Goal: Information Seeking & Learning: Compare options

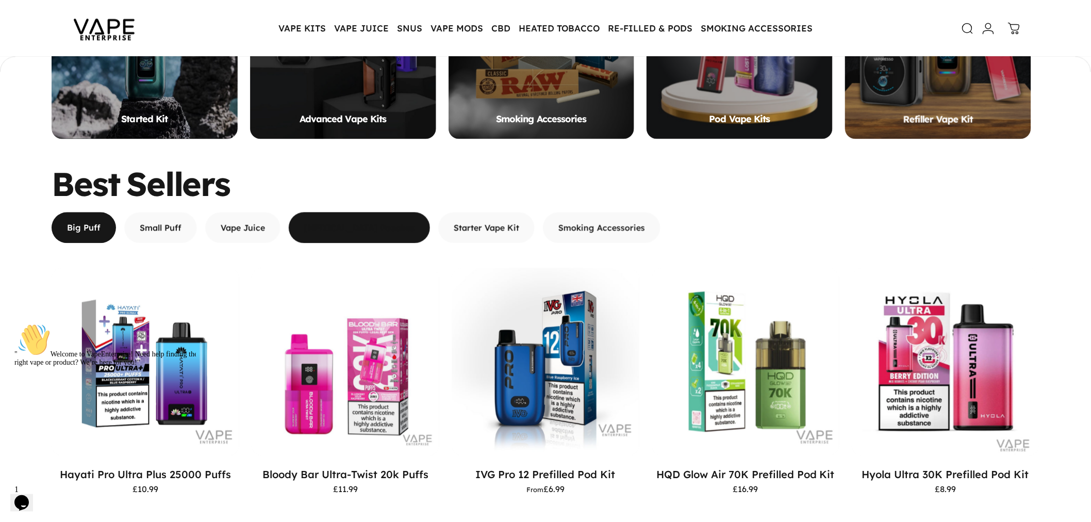
scroll to position [915, 0]
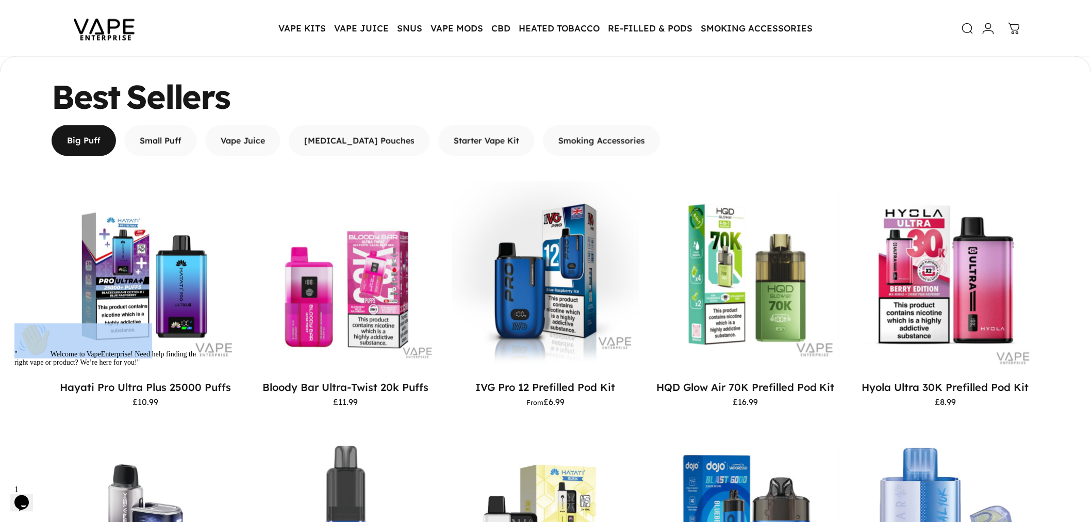
drag, startPoint x: 54, startPoint y: 383, endPoint x: 252, endPoint y: 386, distance: 197.4
click at [196, 386] on html "" Welcome to VapeEnterprise! Need help finding the right vape or product? We’re…" at bounding box center [103, 397] width 186 height 156
click at [242, 395] on motion-list "View Choose options Hayati Pro Ultra Plus 25000 Puffs £10.99 View" at bounding box center [546, 432] width 988 height 504
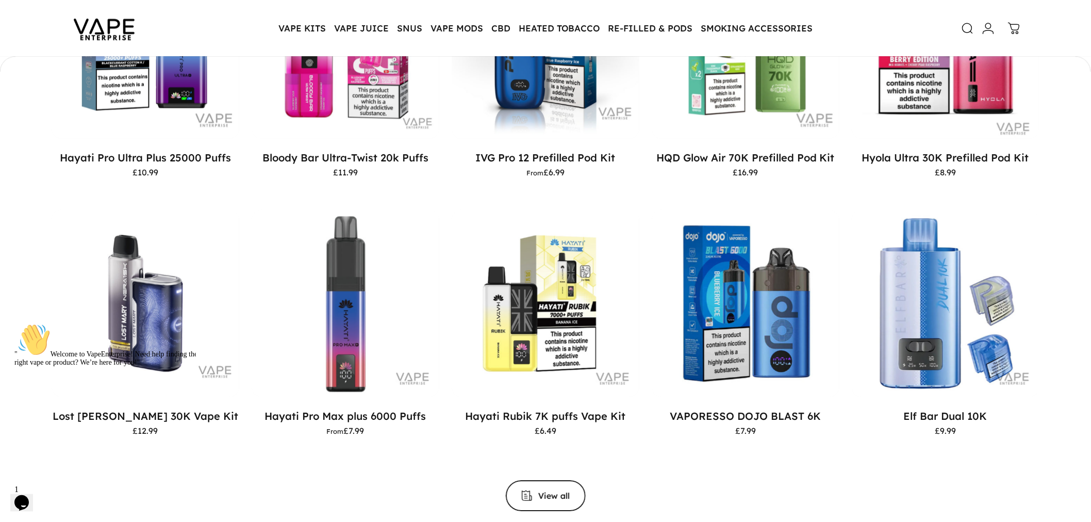
click at [14, 323] on icon "Chat attention grabber" at bounding box center [14, 323] width 0 height 0
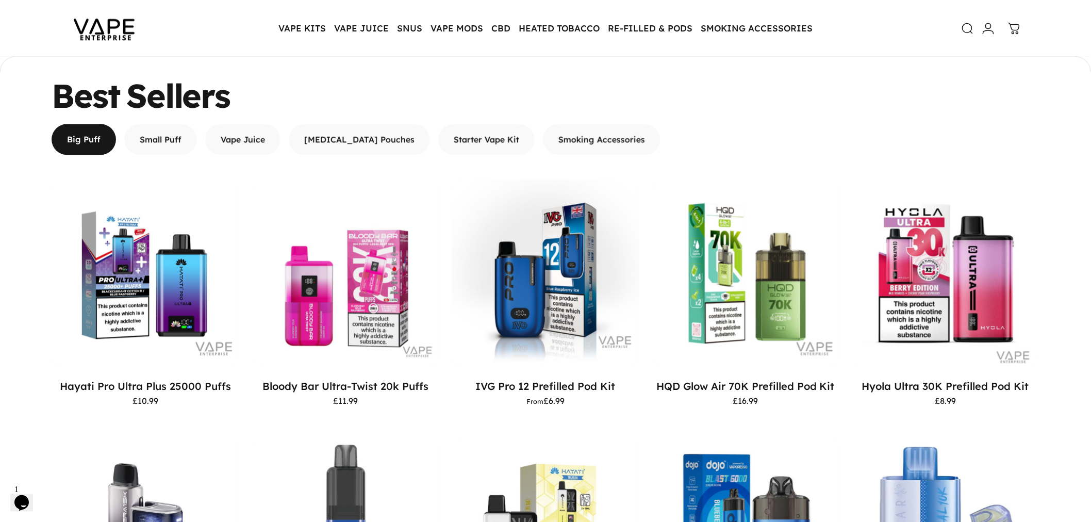
scroll to position [915, 0]
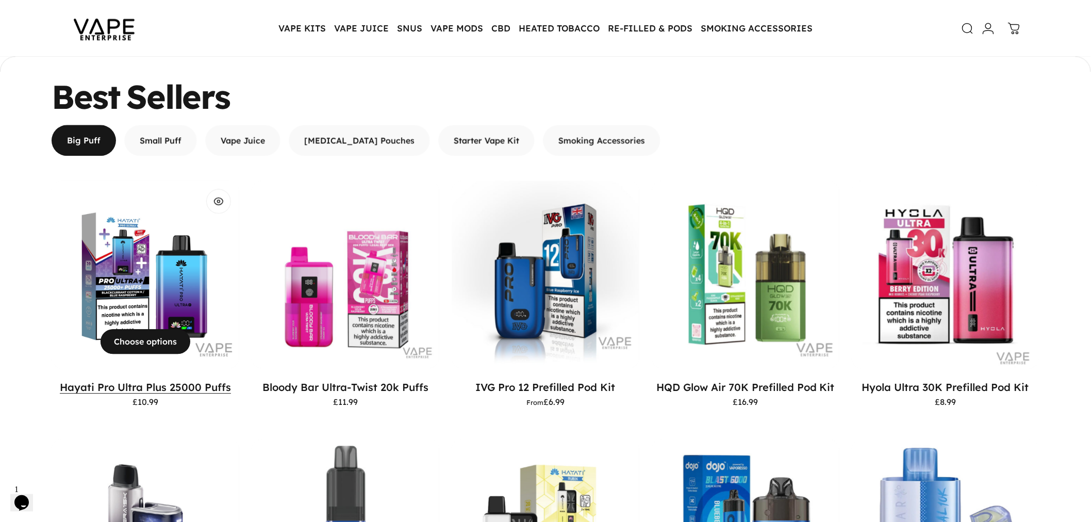
drag, startPoint x: 44, startPoint y: 387, endPoint x: 169, endPoint y: 385, distance: 125.3
click at [169, 385] on div "Best Sellers Big Puff Small Puff Vape Juice Nicotine Pouches Starter Vape Kit S…" at bounding box center [545, 409] width 1091 height 659
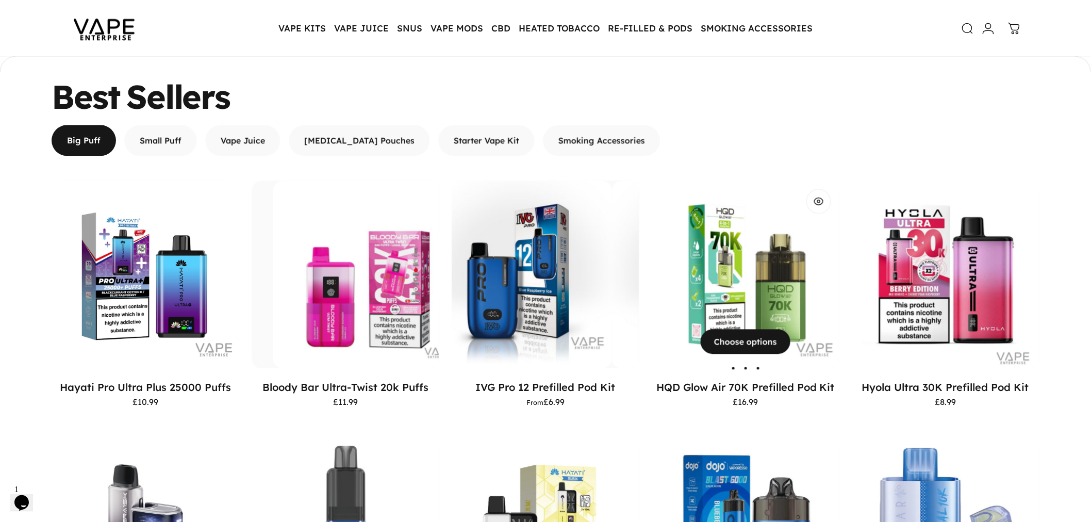
copy link "Hayati Pro Ultra Plus"
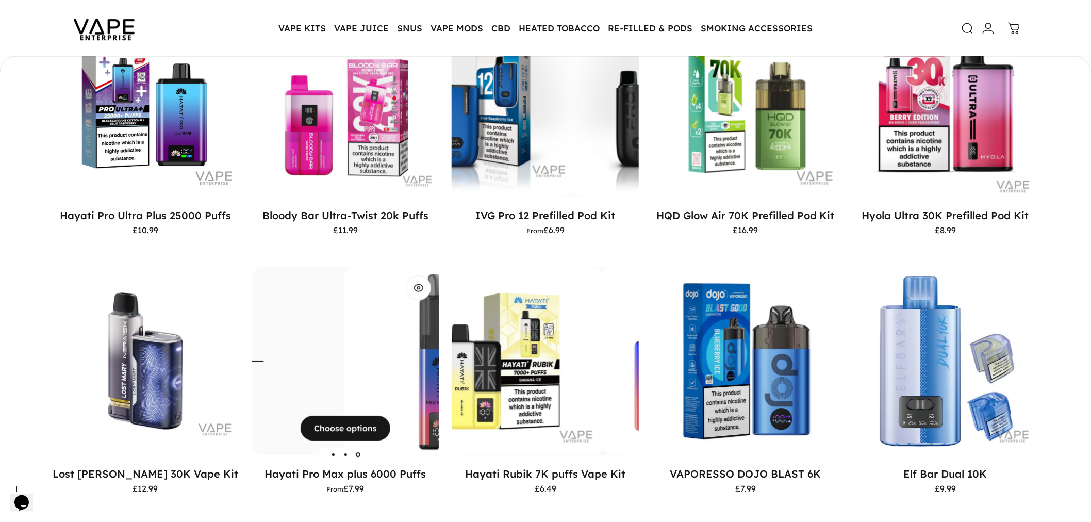
scroll to position [1202, 0]
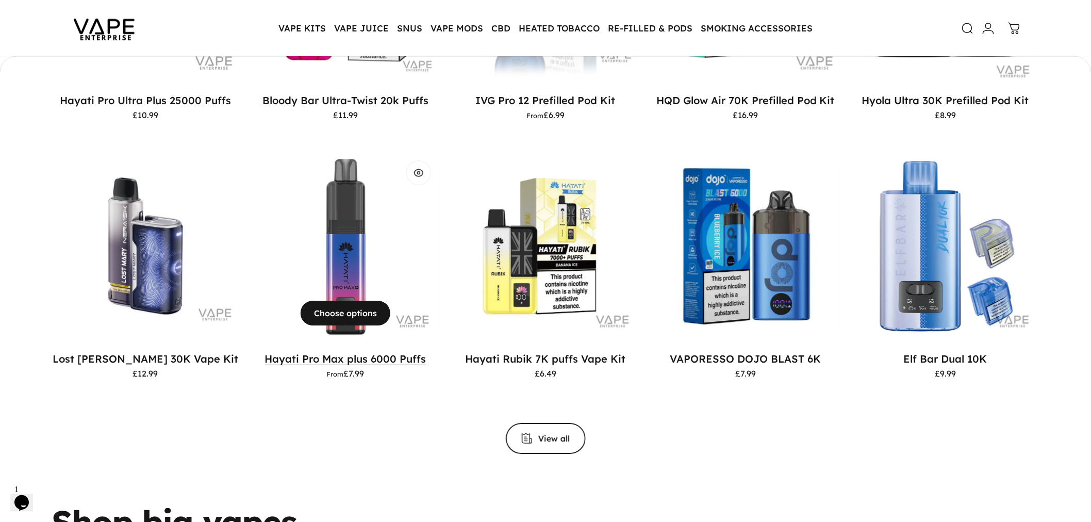
drag, startPoint x: 257, startPoint y: 354, endPoint x: 366, endPoint y: 352, distance: 109.8
click at [368, 353] on p "Hayati Pro Max plus 6000 Puffs" at bounding box center [346, 358] width 188 height 13
copy link "Hayati Pro Max plus"
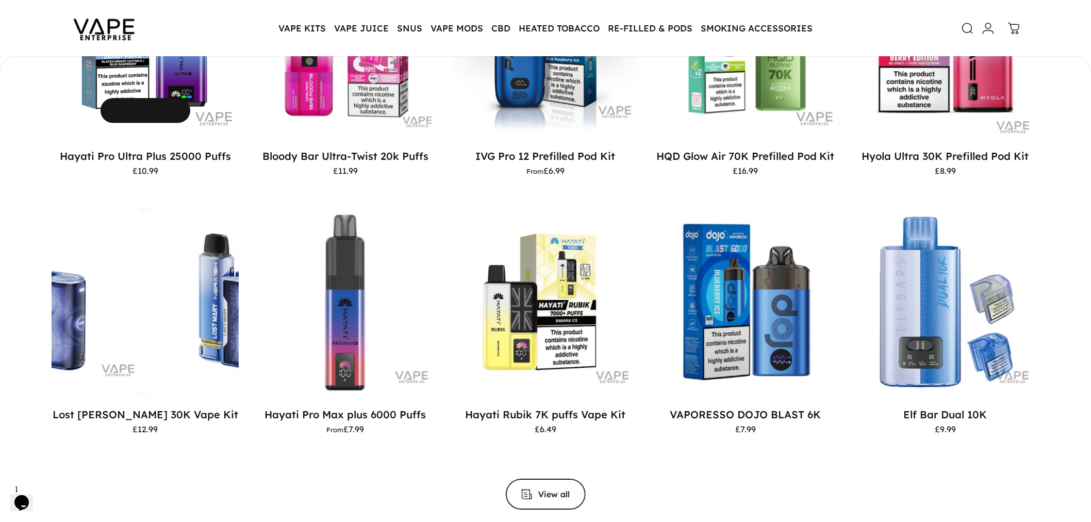
scroll to position [1029, 0]
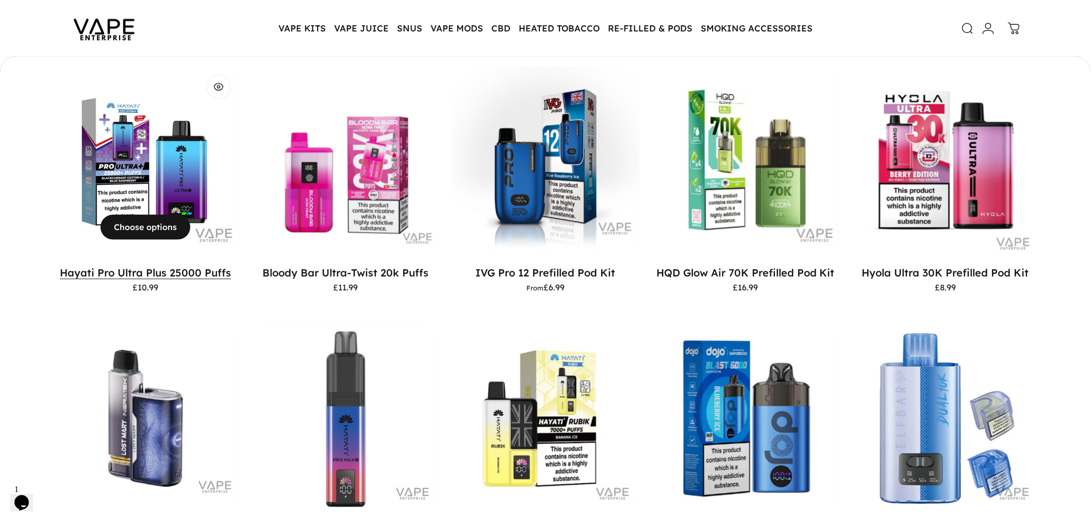
drag, startPoint x: 48, startPoint y: 270, endPoint x: 173, endPoint y: 268, distance: 124.2
click at [172, 268] on div "Best Sellers Big Puff Small Puff Vape Juice Nicotine Pouches Starter Vape Kit S…" at bounding box center [545, 295] width 1091 height 659
copy link "Hayati Pro Ultra Plus"
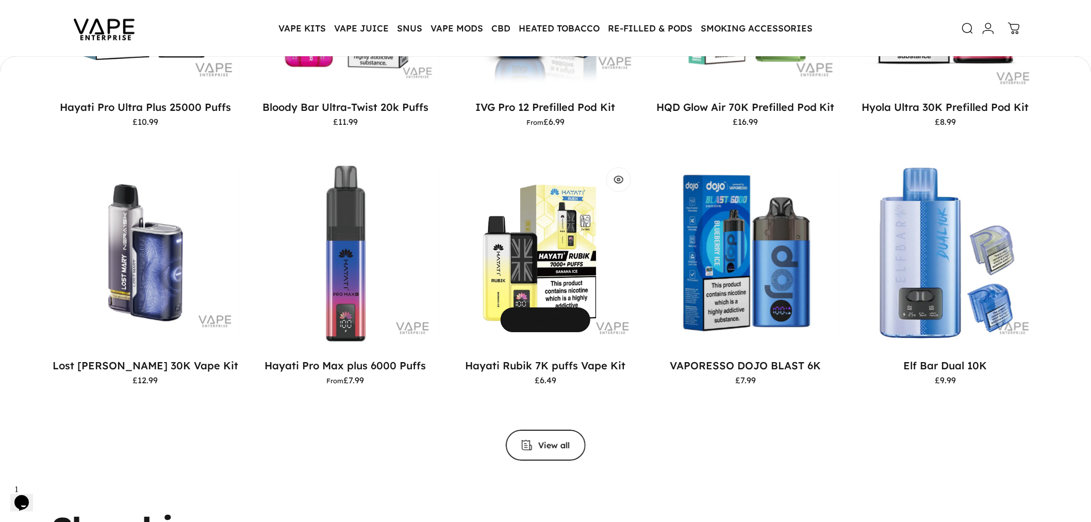
scroll to position [1259, 0]
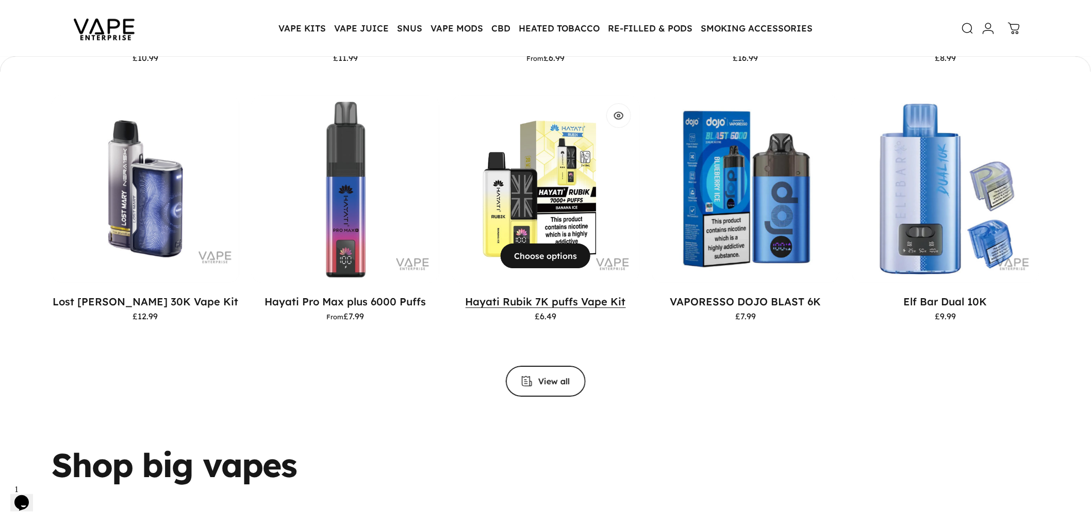
drag, startPoint x: 463, startPoint y: 299, endPoint x: 546, endPoint y: 296, distance: 83.6
click at [546, 296] on p "Hayati Rubik 7K puffs Vape Kit" at bounding box center [546, 301] width 188 height 13
copy link "Hayati Rubik 7K"
click at [454, 358] on div "View Choose options Hayati Pro Ultra Plus 25000 Puffs £10.99 View" at bounding box center [546, 117] width 988 height 560
drag, startPoint x: 460, startPoint y: 296, endPoint x: 532, endPoint y: 297, distance: 72.7
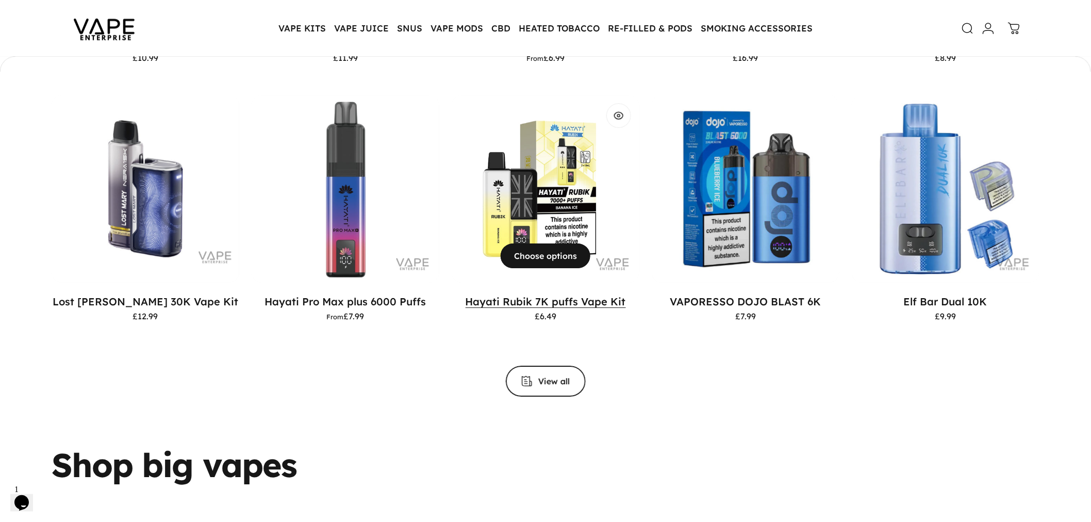
click at [532, 297] on p "Hayati Rubik 7K puffs Vape Kit" at bounding box center [546, 301] width 188 height 13
copy link "Hayati Rubik"
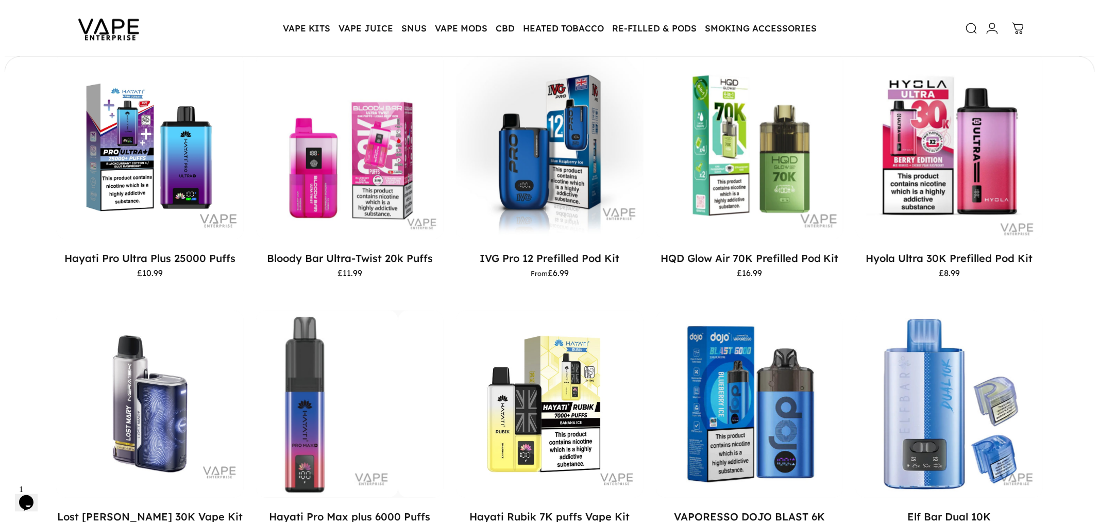
scroll to position [1029, 0]
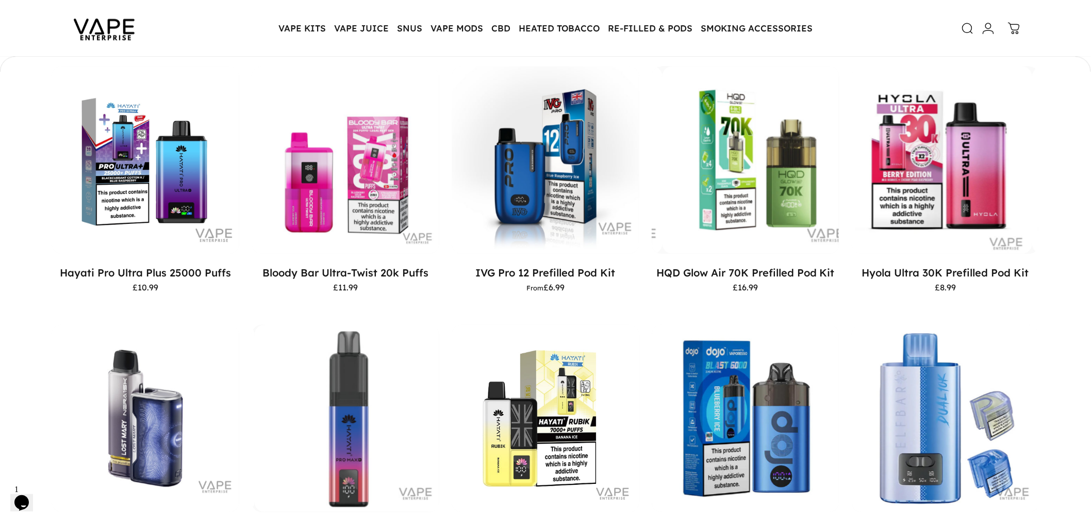
click at [959, 29] on link "Search" at bounding box center [962, 28] width 23 height 23
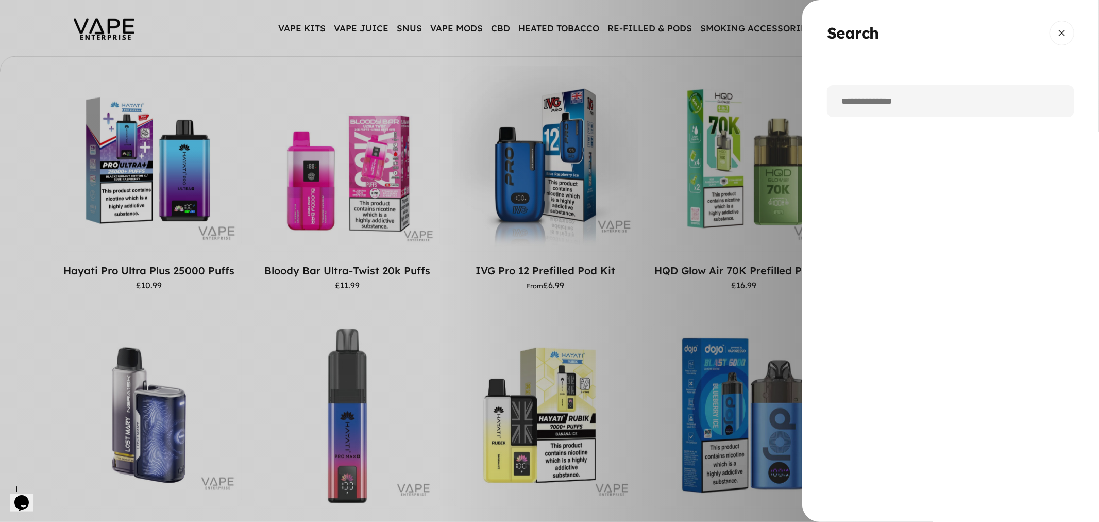
click at [883, 105] on input "Search" at bounding box center [950, 101] width 247 height 32
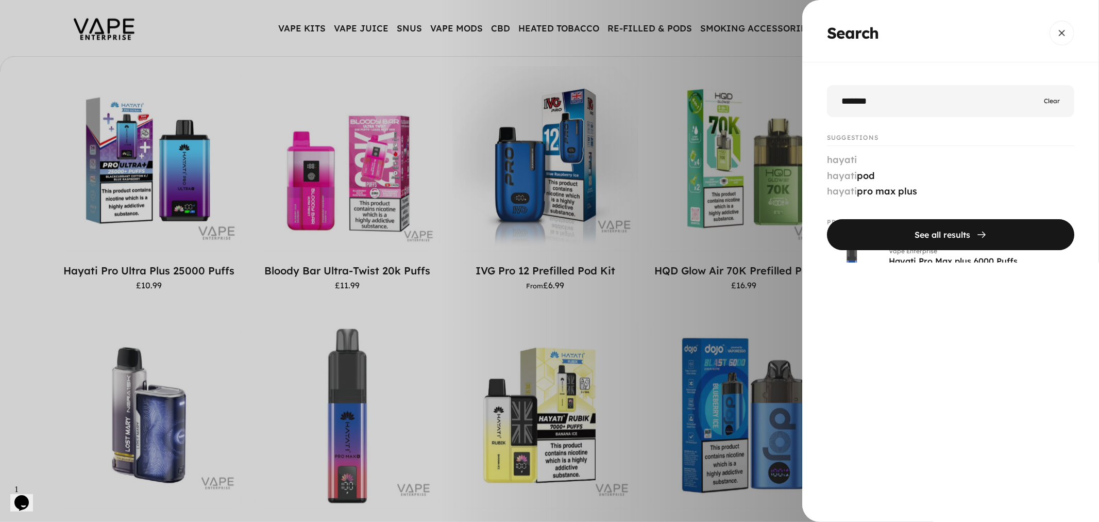
type input "******"
click at [827, 219] on button "See all results" at bounding box center [950, 234] width 247 height 31
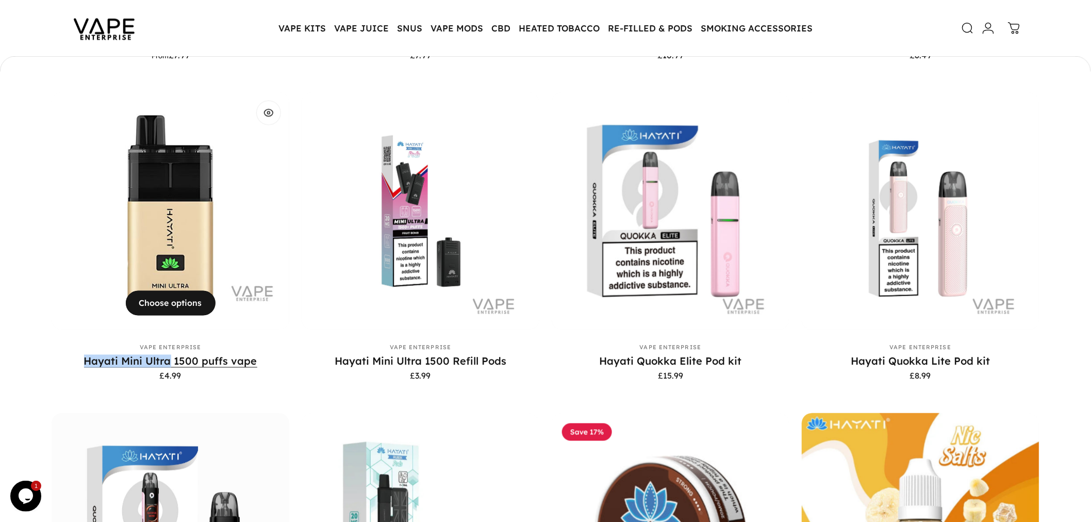
drag, startPoint x: 74, startPoint y: 359, endPoint x: 173, endPoint y: 358, distance: 99.0
click at [173, 358] on p "Hayati Mini Ultra 1500 puffs vape" at bounding box center [171, 361] width 238 height 13
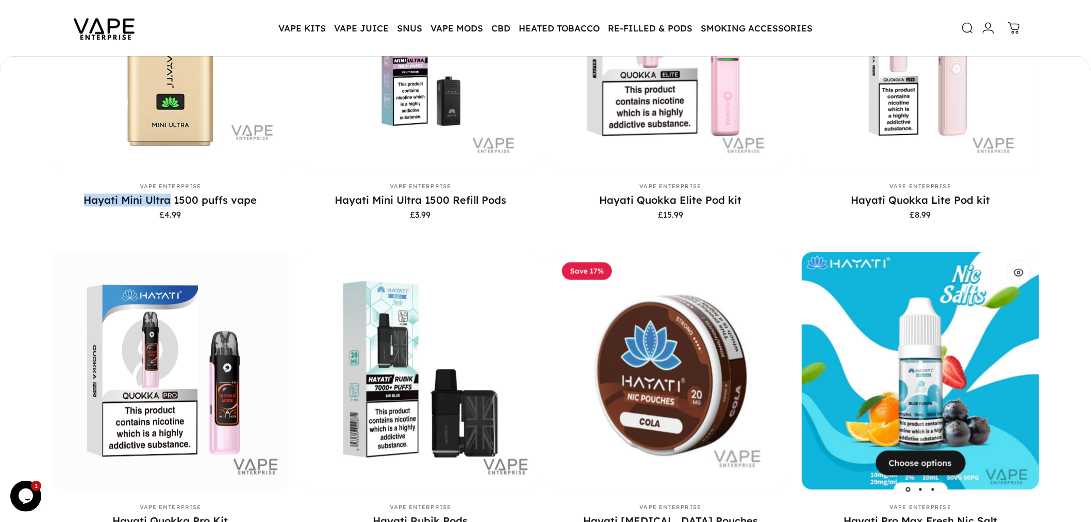
scroll to position [659, 0]
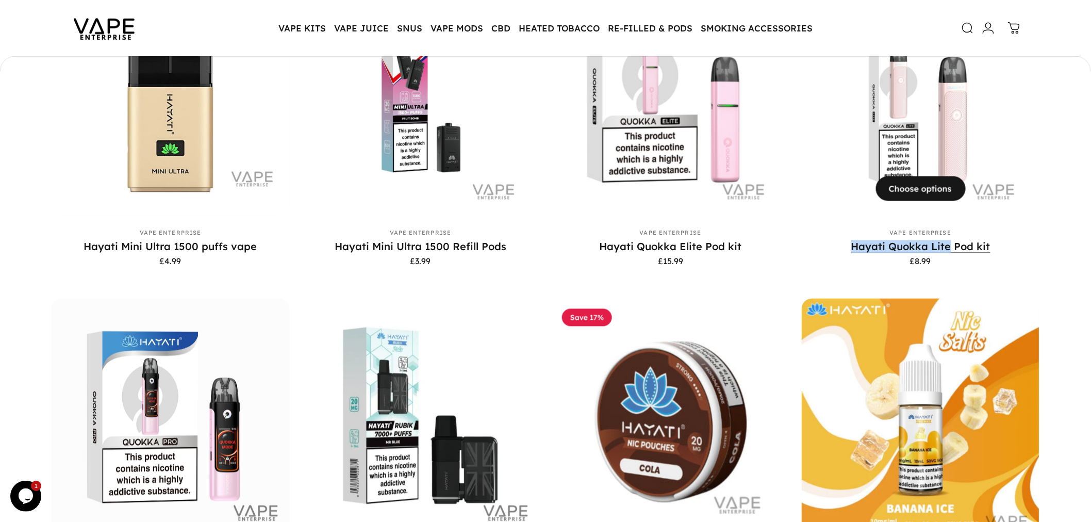
drag, startPoint x: 846, startPoint y: 239, endPoint x: 947, endPoint y: 235, distance: 101.6
click at [947, 240] on p "Hayati Quokka Lite Pod kit" at bounding box center [921, 246] width 238 height 13
copy link "Hayati Quokka Lite"
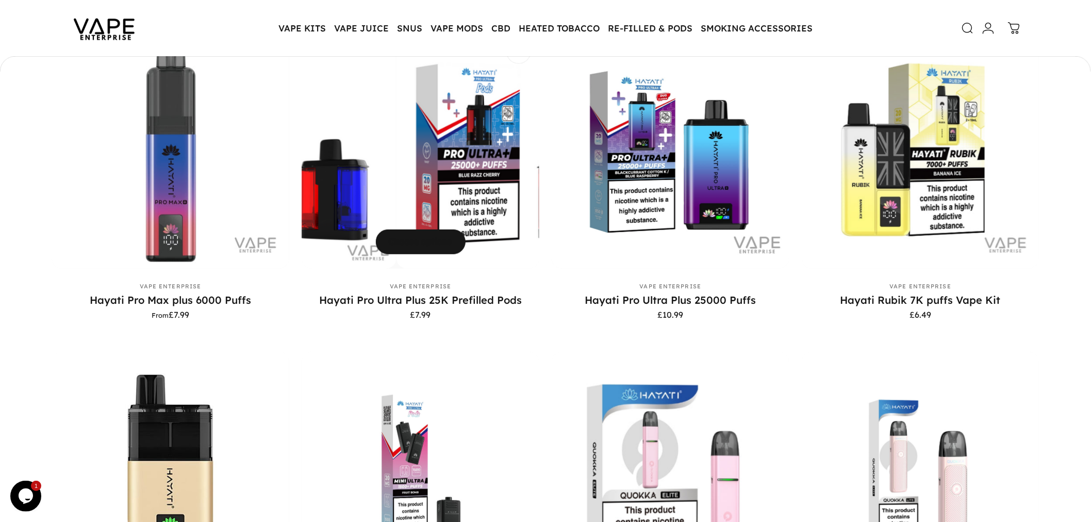
scroll to position [284, 0]
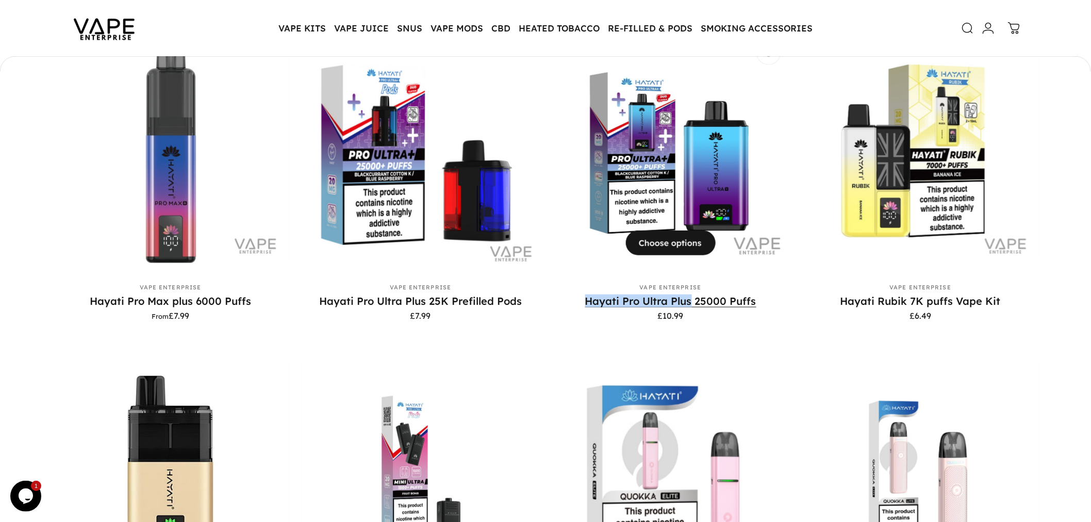
drag, startPoint x: 573, startPoint y: 298, endPoint x: 692, endPoint y: 297, distance: 119.6
click at [692, 297] on p "Hayati Pro Ultra Plus 25000 Puffs" at bounding box center [671, 300] width 238 height 13
copy link "Hayati Pro Ultra Plus"
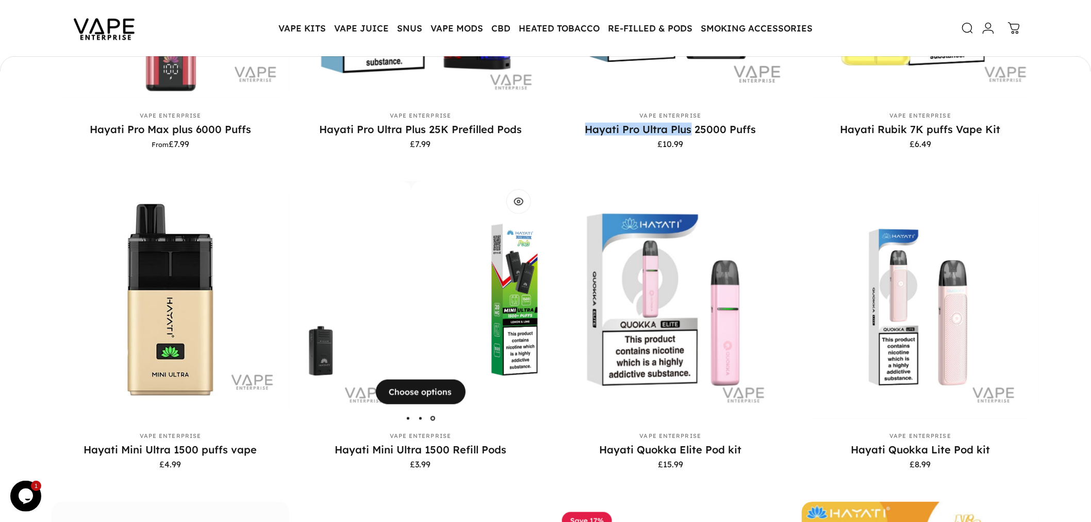
scroll to position [513, 0]
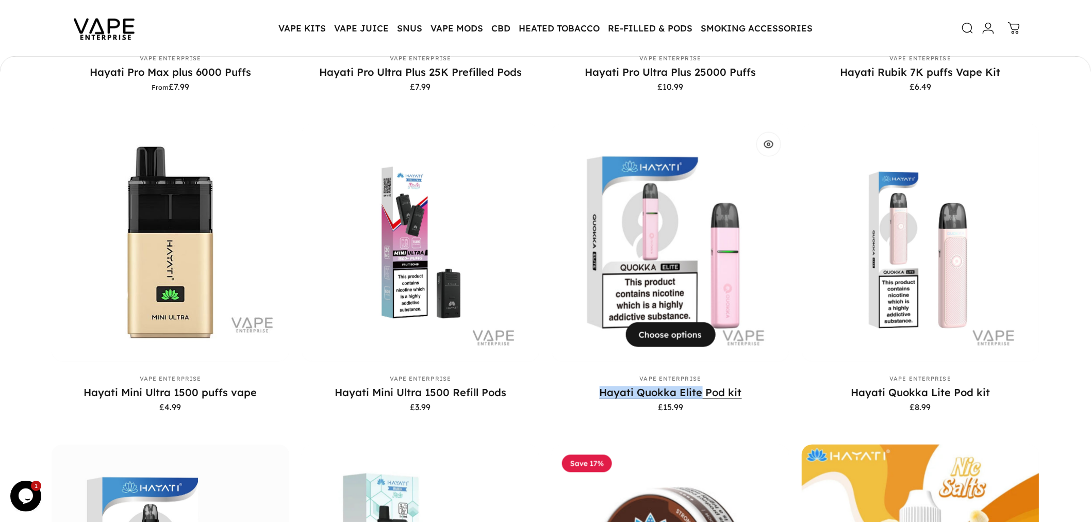
drag, startPoint x: 586, startPoint y: 394, endPoint x: 701, endPoint y: 390, distance: 115.5
click at [701, 390] on p "Hayati Quokka Elite Pod kit" at bounding box center [671, 392] width 238 height 13
copy link "Hayati Quokka Elite"
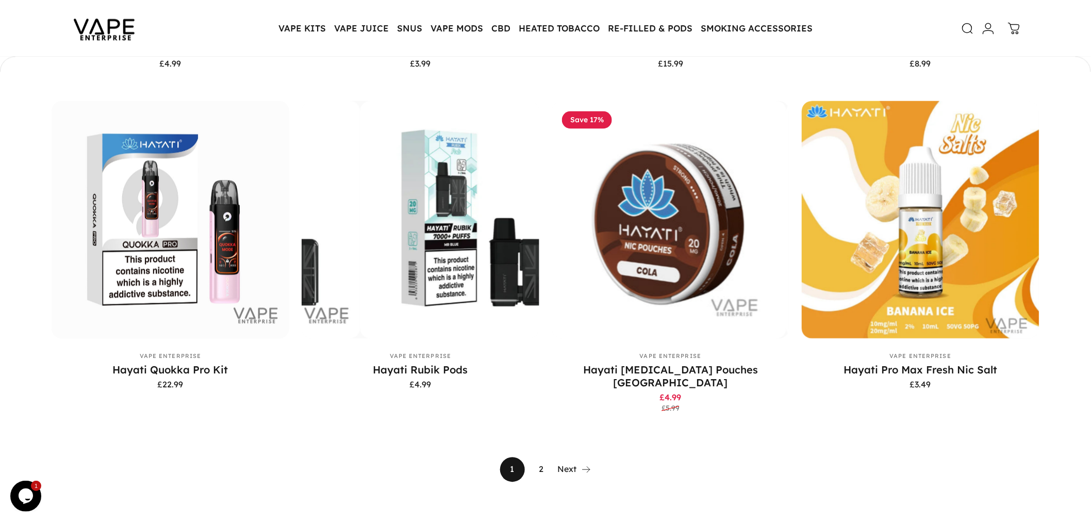
scroll to position [914, 0]
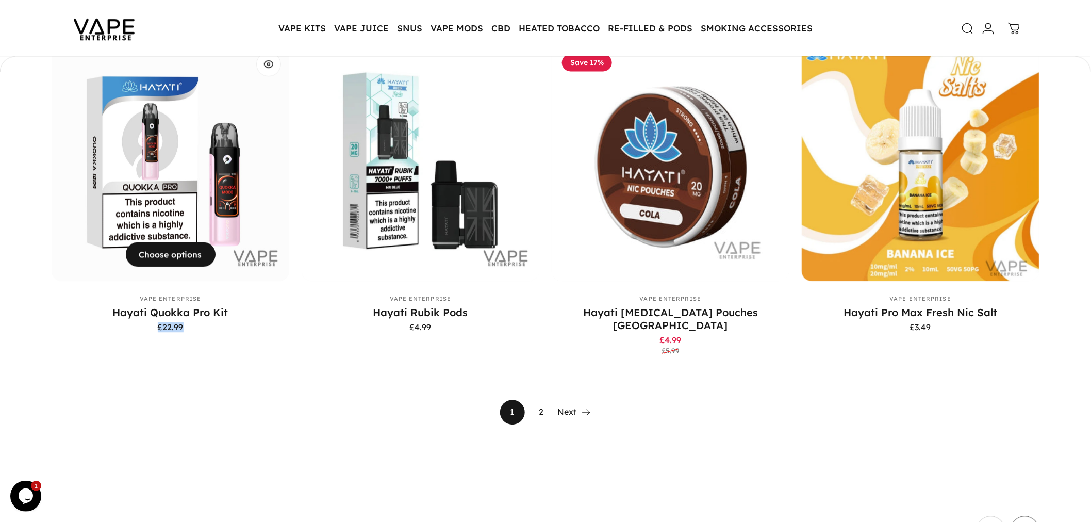
drag, startPoint x: 88, startPoint y: 317, endPoint x: 195, endPoint y: 315, distance: 106.7
click at [195, 315] on div "Hayati Quokka Pro Kit £22.99" at bounding box center [171, 318] width 238 height 25
click at [109, 306] on p "Hayati Quokka Pro Kit" at bounding box center [171, 312] width 238 height 13
drag, startPoint x: 131, startPoint y: 303, endPoint x: 205, endPoint y: 303, distance: 73.2
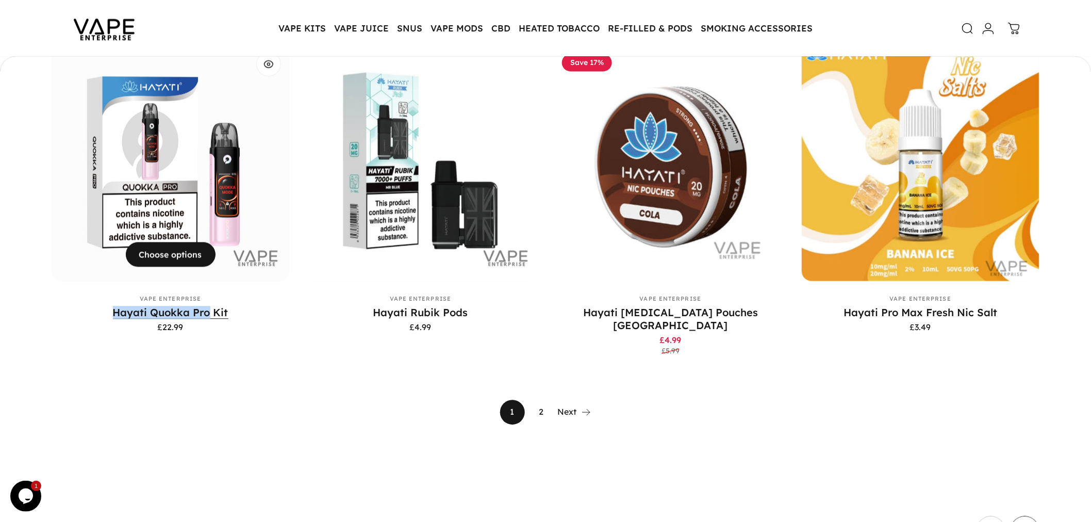
click at [205, 306] on p "Hayati Quokka Pro Kit" at bounding box center [171, 312] width 238 height 13
copy link "Hayati Quokka Pro"
click at [544, 399] on link "2" at bounding box center [541, 411] width 25 height 25
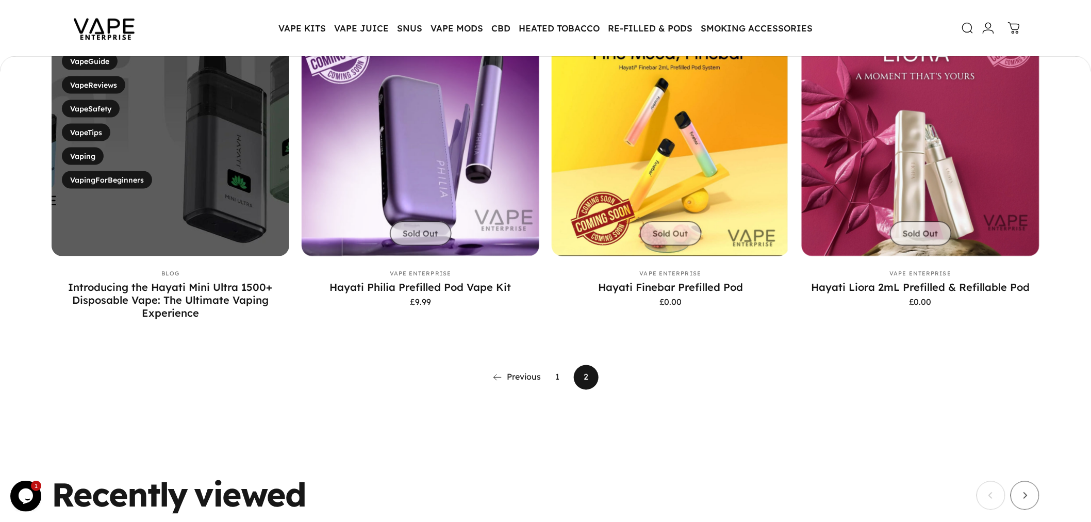
scroll to position [602, 0]
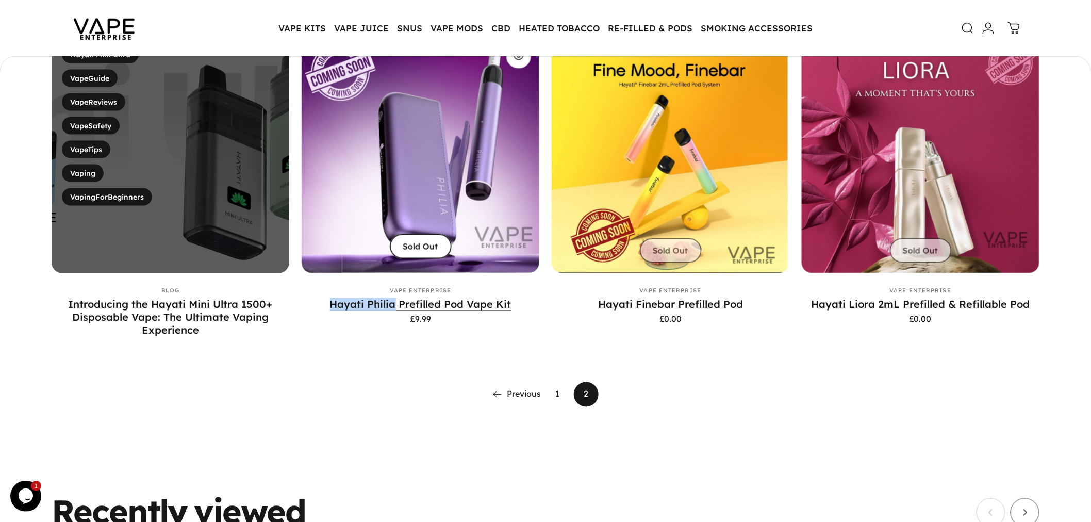
drag, startPoint x: 320, startPoint y: 302, endPoint x: 395, endPoint y: 301, distance: 75.3
click at [395, 301] on p "Hayati Philia Prefilled Pod Vape Kit" at bounding box center [421, 304] width 238 height 13
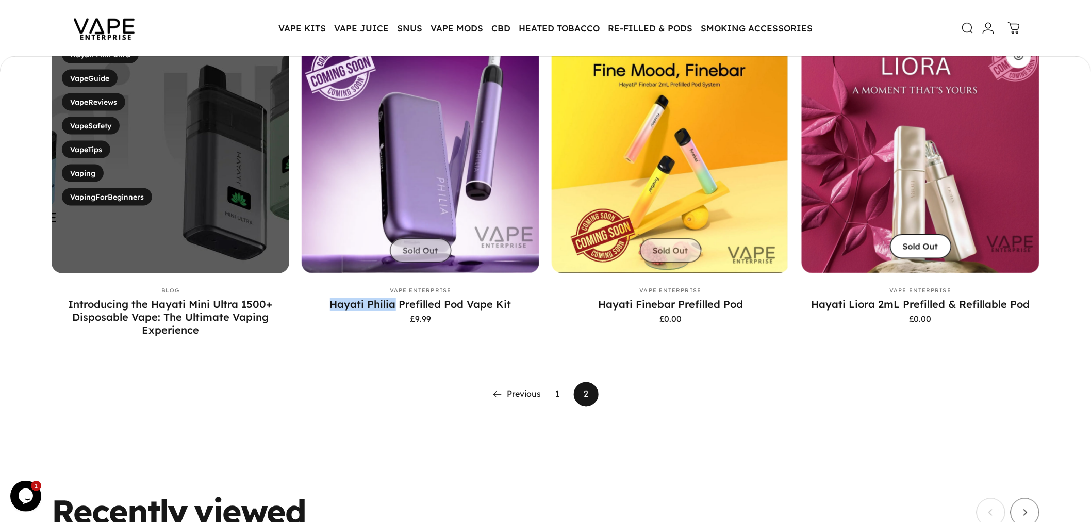
copy link "Hayati Philia"
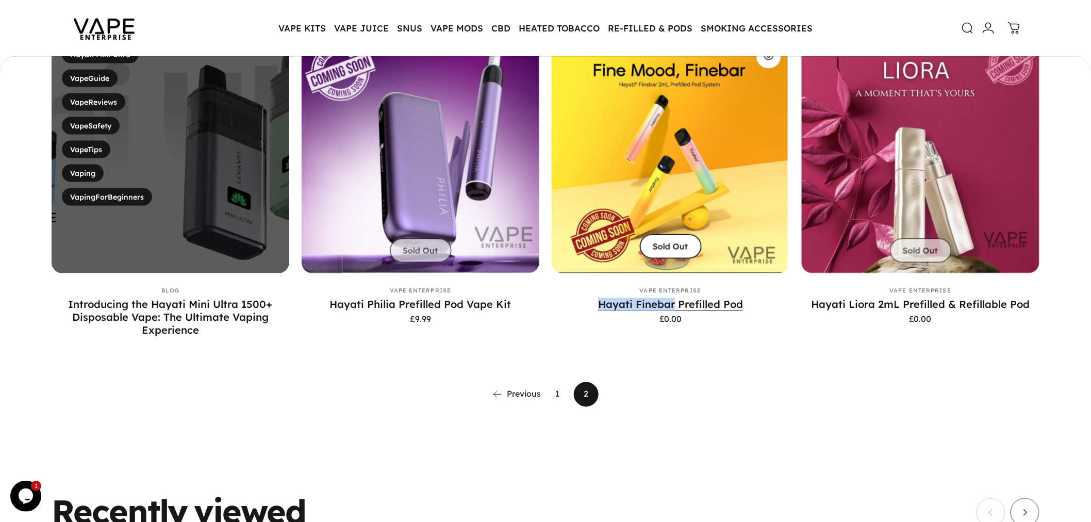
drag, startPoint x: 589, startPoint y: 302, endPoint x: 670, endPoint y: 295, distance: 81.2
click at [674, 298] on p "Hayati Finebar Prefilled Pod" at bounding box center [671, 304] width 238 height 13
copy link "Hayati Finebar"
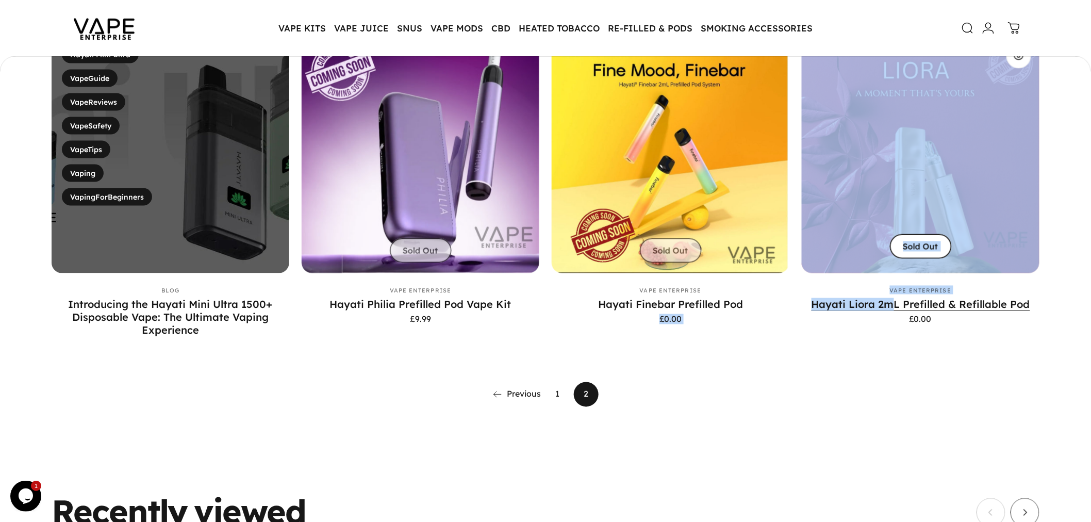
drag, startPoint x: 791, startPoint y: 303, endPoint x: 892, endPoint y: 301, distance: 100.5
click at [892, 301] on motion-list "View Choose options Vendor: Vape Enterprise Hayati Pro Max Plus 6000 Prefilled …" at bounding box center [546, 35] width 988 height 643
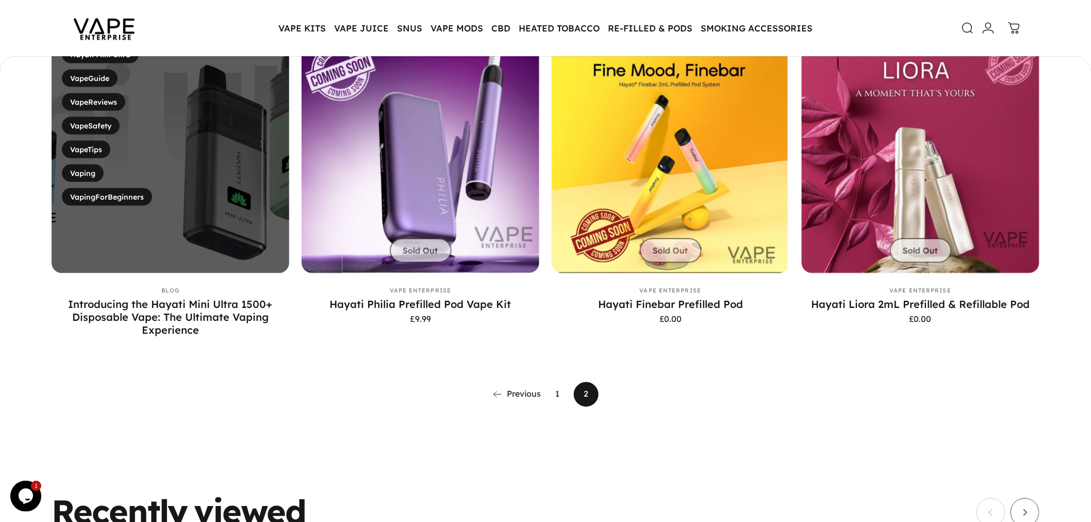
click at [818, 366] on div "View Choose options Vendor: Vape Enterprise Hayati Pro Max Plus 6000 Prefilled …" at bounding box center [546, 60] width 988 height 692
drag, startPoint x: 807, startPoint y: 297, endPoint x: 872, endPoint y: 303, distance: 65.2
click at [872, 303] on p "Hayati Liora 2mL Prefilled & Refillable Pod" at bounding box center [921, 304] width 238 height 13
copy link "Hayati Liora"
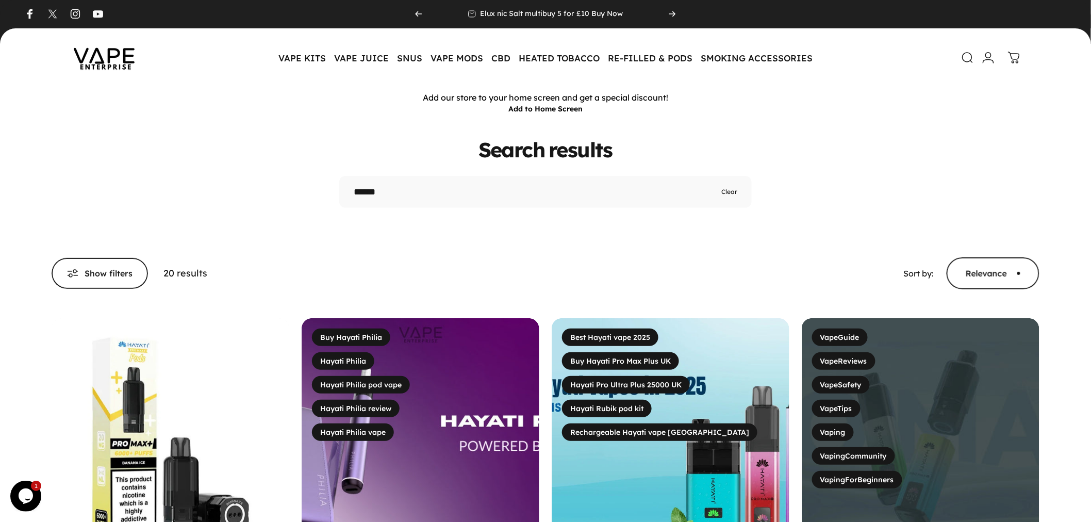
scroll to position [0, 0]
click at [83, 61] on img at bounding box center [104, 58] width 93 height 48
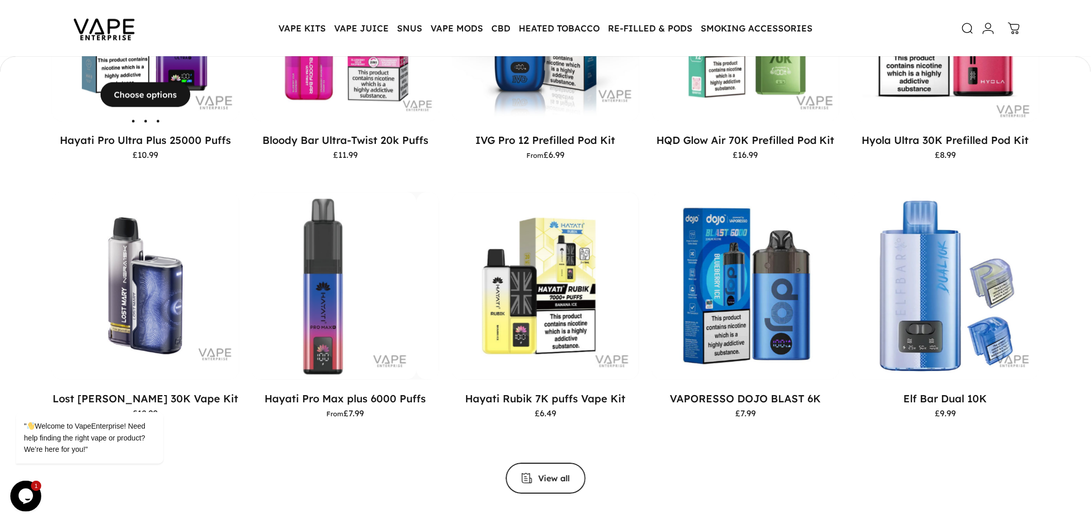
scroll to position [971, 0]
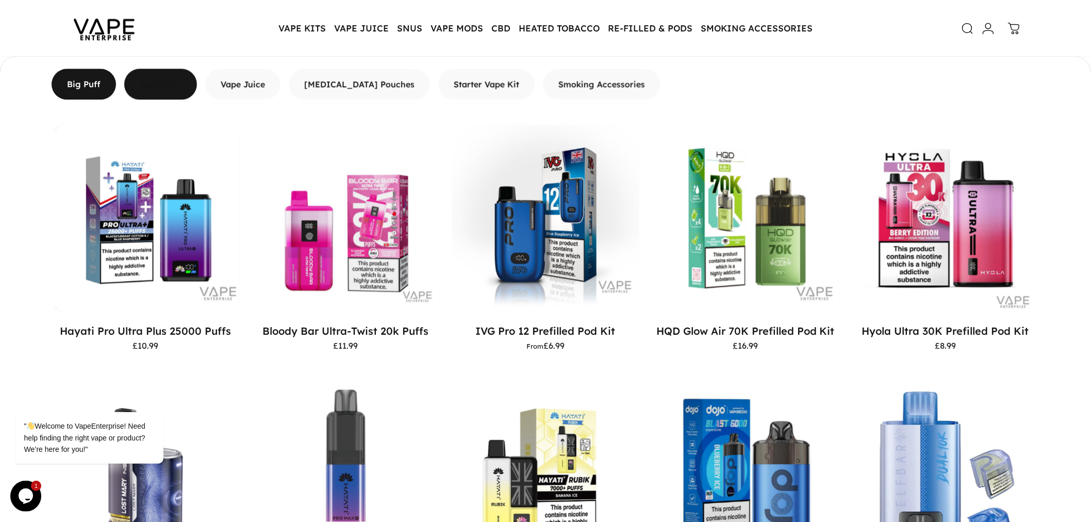
drag, startPoint x: 169, startPoint y: 85, endPoint x: 182, endPoint y: 101, distance: 21.3
click at [169, 85] on span "button" at bounding box center [160, 84] width 109 height 62
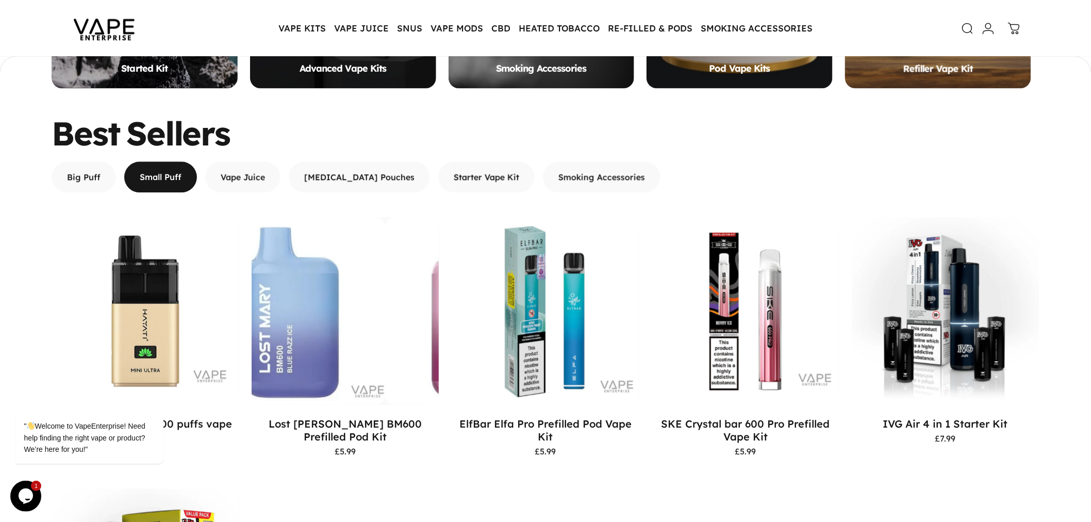
scroll to position [857, 0]
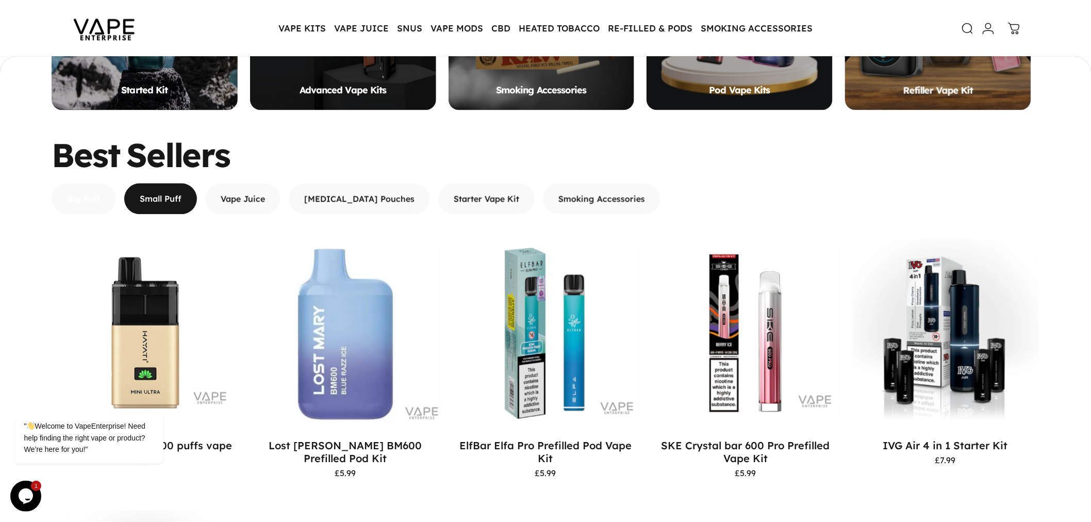
click at [107, 182] on span "button" at bounding box center [84, 151] width 97 height 62
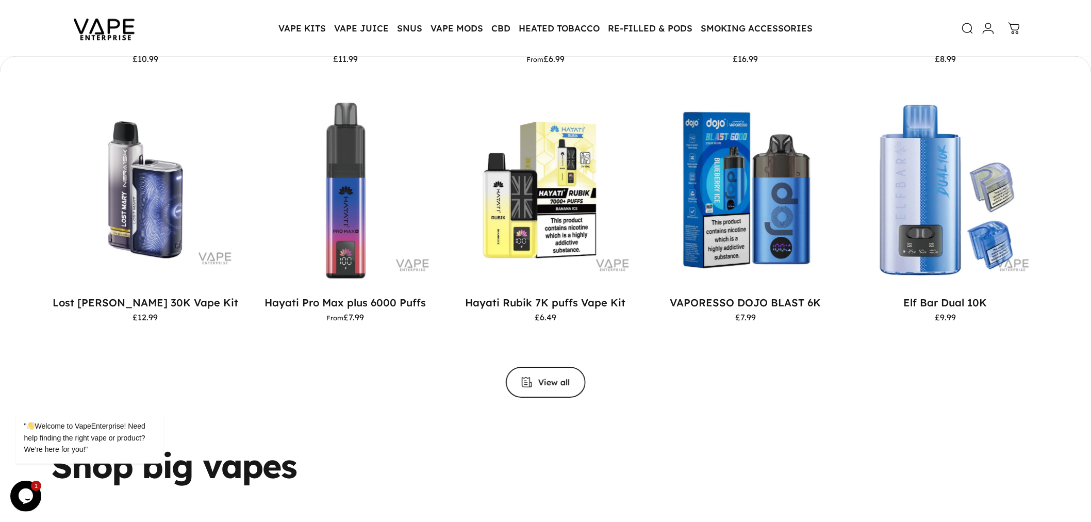
scroll to position [1200, 0]
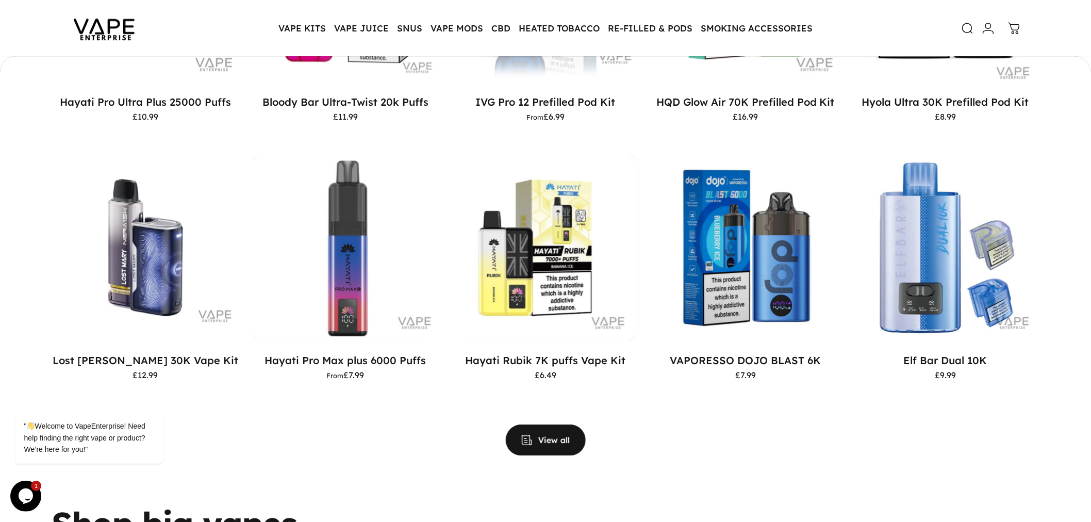
click at [543, 429] on span "View all products in the Big Puff Vapes collection" at bounding box center [546, 440] width 120 height 62
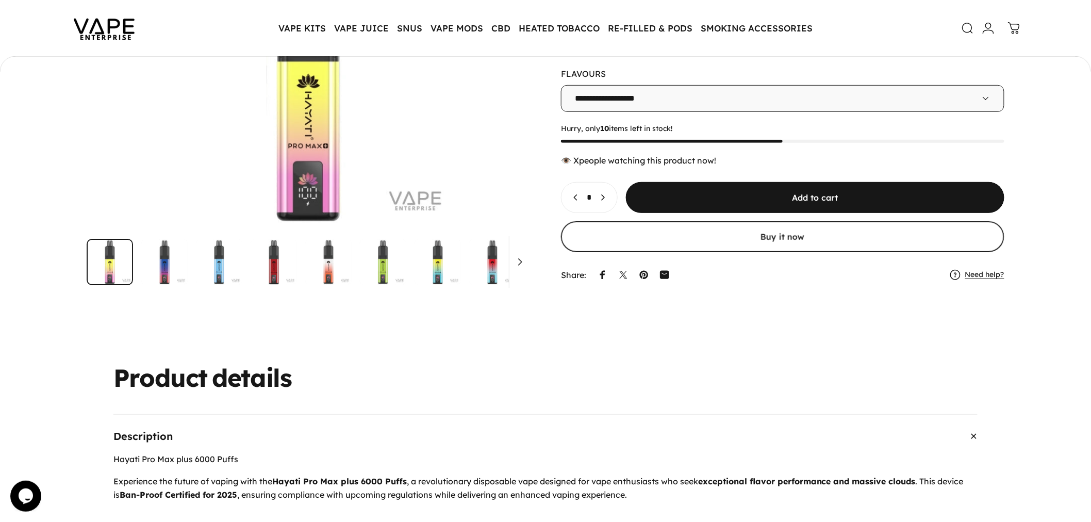
scroll to position [341, 0]
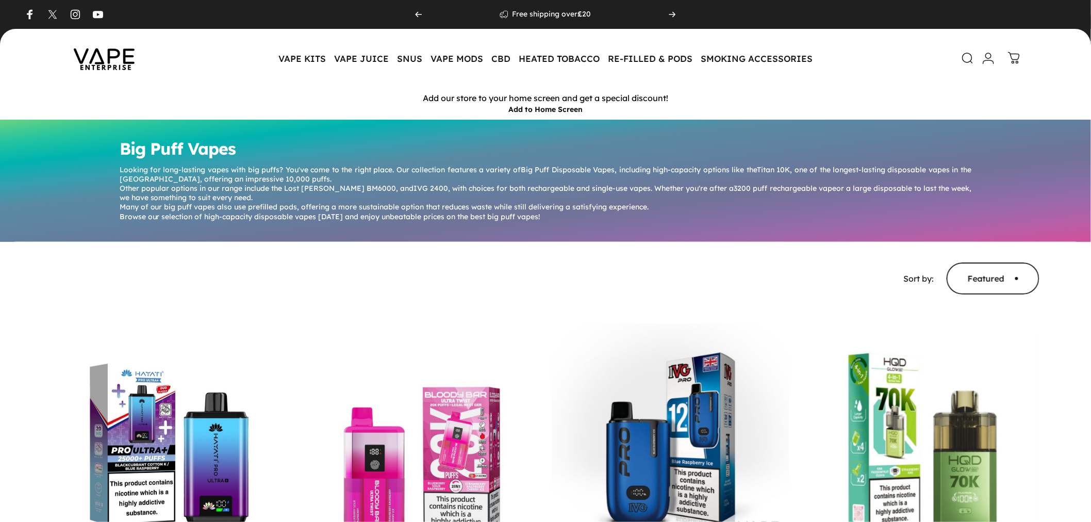
click at [965, 54] on icon at bounding box center [967, 58] width 12 height 12
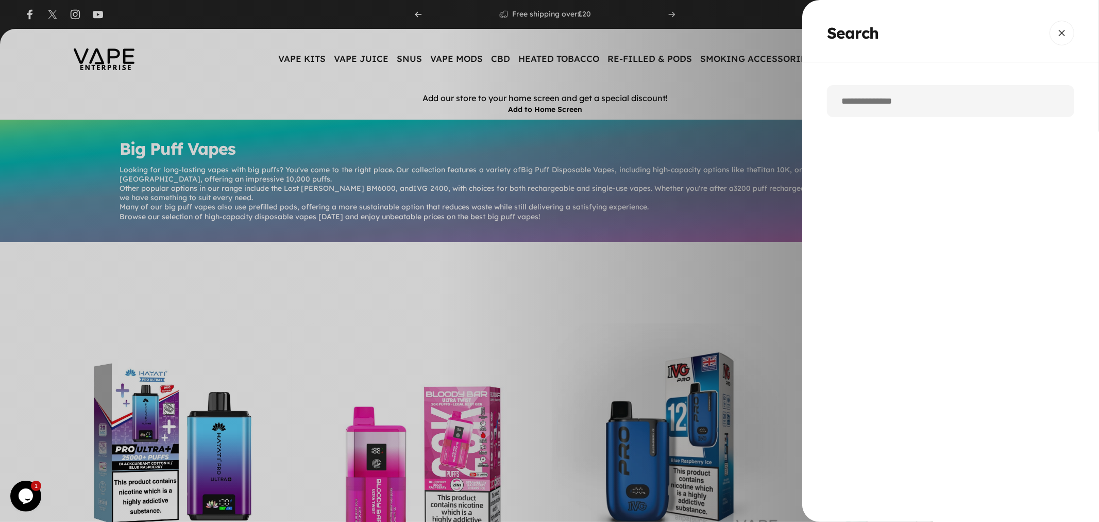
click at [901, 111] on input "Search" at bounding box center [950, 101] width 247 height 32
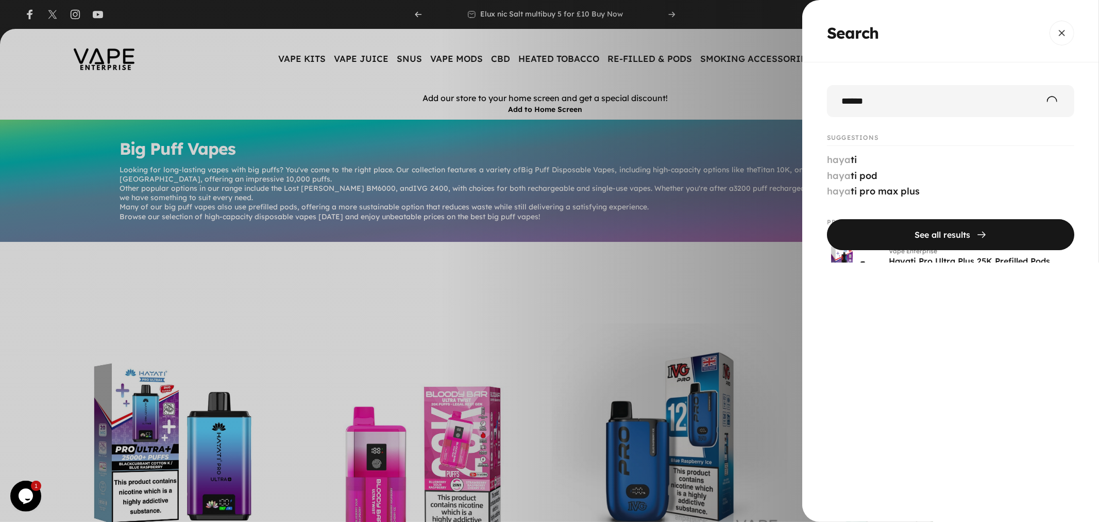
type input "******"
click at [827, 219] on button "See all results" at bounding box center [950, 234] width 247 height 31
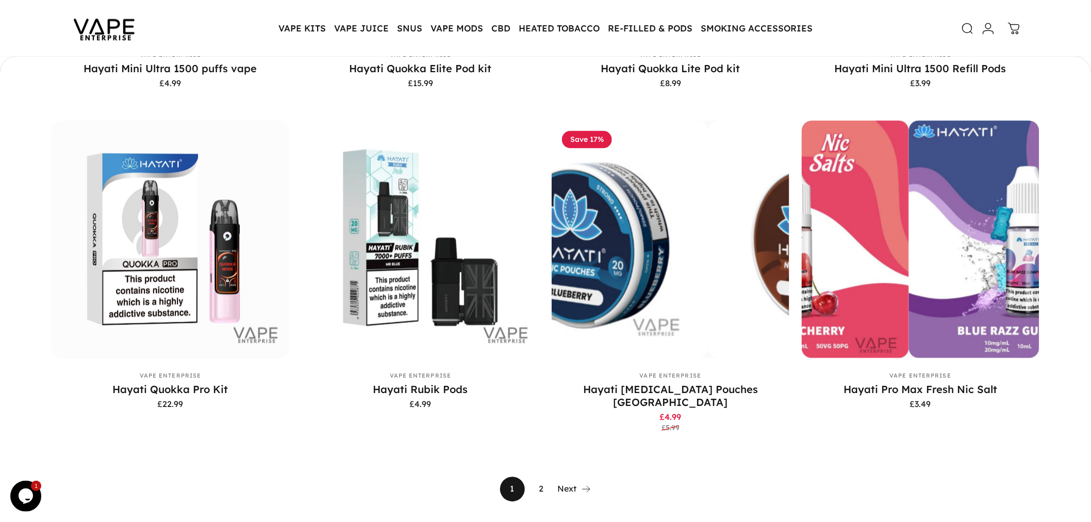
scroll to position [914, 0]
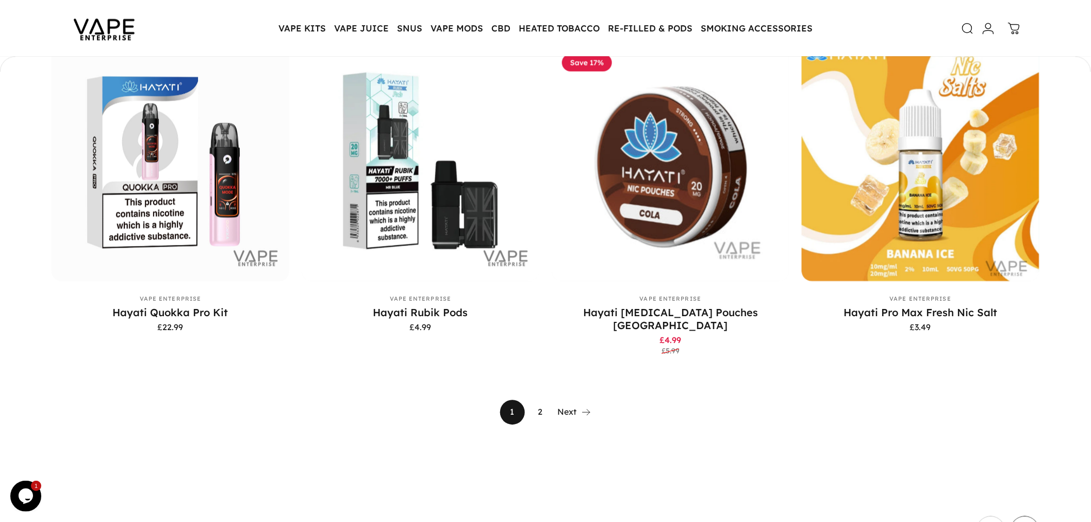
click at [538, 399] on link "2" at bounding box center [541, 411] width 25 height 25
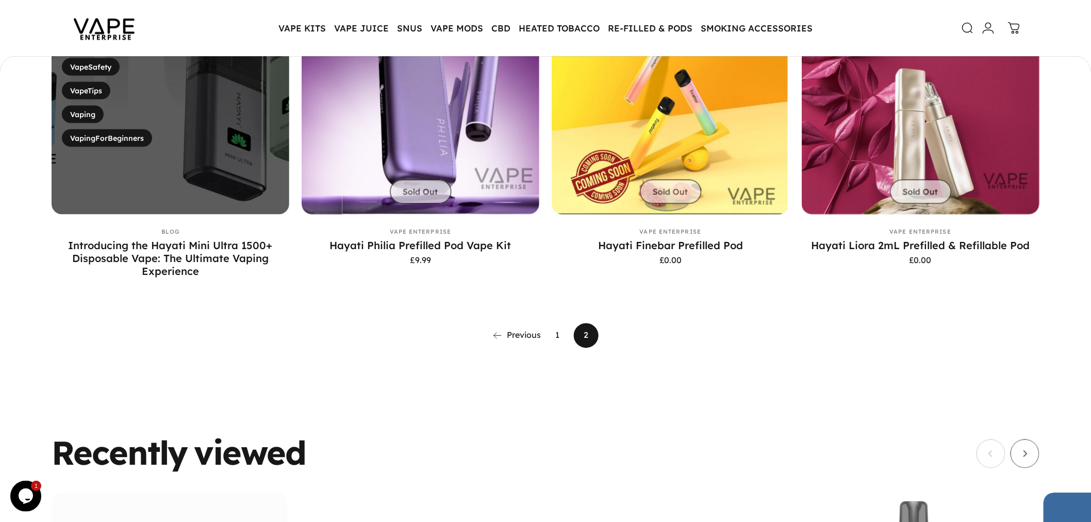
scroll to position [686, 0]
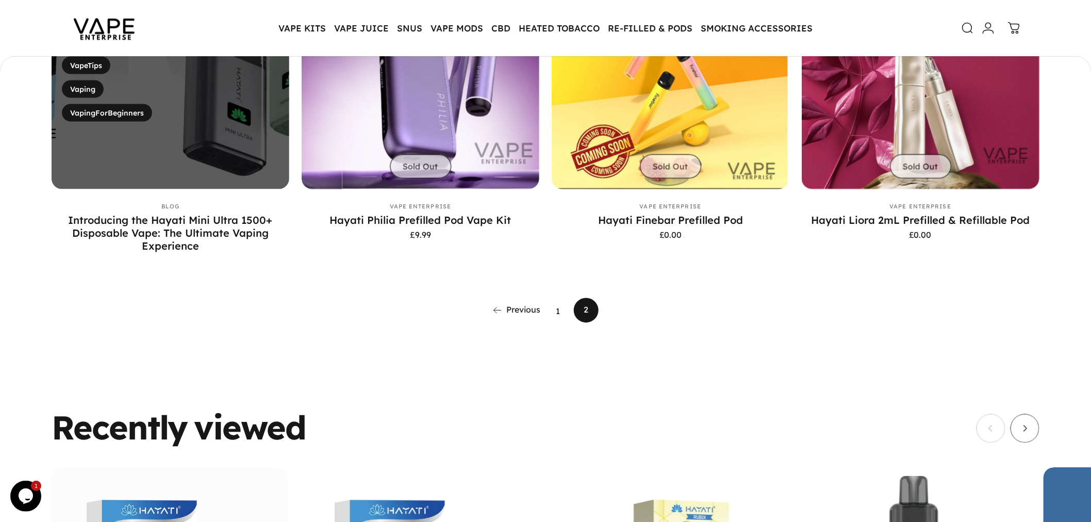
click at [562, 311] on link "1" at bounding box center [557, 310] width 25 height 25
